Goal: Transaction & Acquisition: Purchase product/service

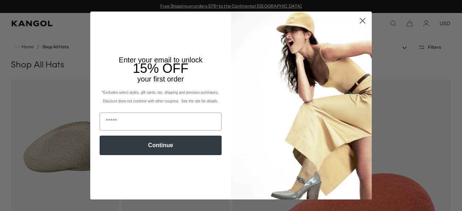
click at [362, 21] on circle "Close dialog" at bounding box center [363, 21] width 12 height 12
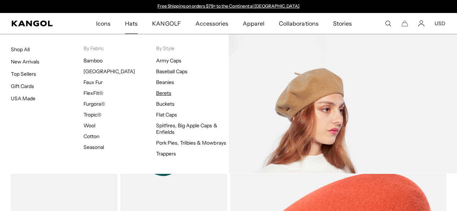
click at [168, 94] on link "Berets" at bounding box center [163, 93] width 15 height 6
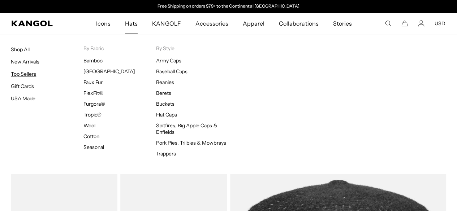
click at [22, 72] on link "Top Sellers" at bounding box center [23, 74] width 25 height 6
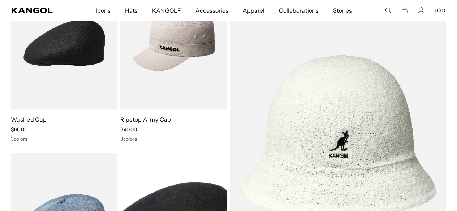
scroll to position [0, 149]
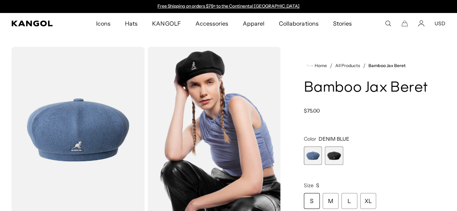
click at [195, 70] on img "Gallery Viewer" at bounding box center [213, 130] width 133 height 166
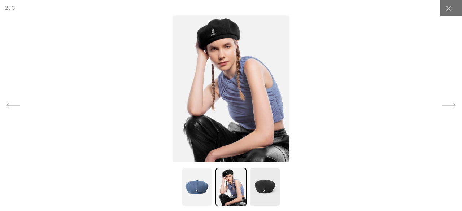
scroll to position [0, 149]
click at [215, 40] on img at bounding box center [231, 88] width 117 height 147
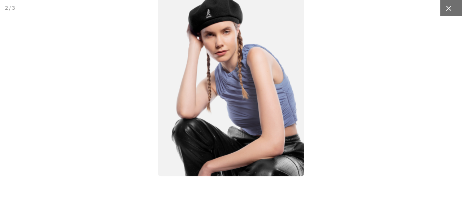
click at [444, 13] on div at bounding box center [448, 8] width 16 height 16
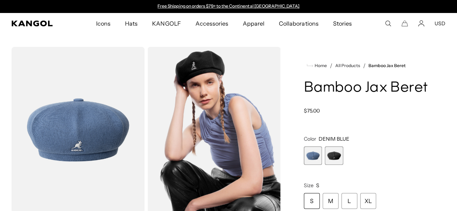
scroll to position [108, 0]
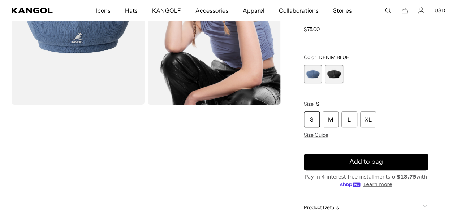
click at [343, 75] on span "2 of 2" at bounding box center [333, 74] width 18 height 18
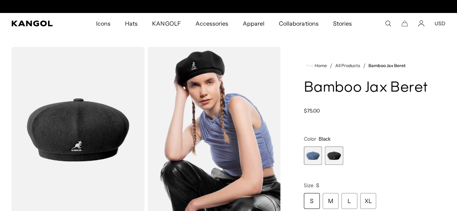
scroll to position [0, 149]
